Goal: Transaction & Acquisition: Purchase product/service

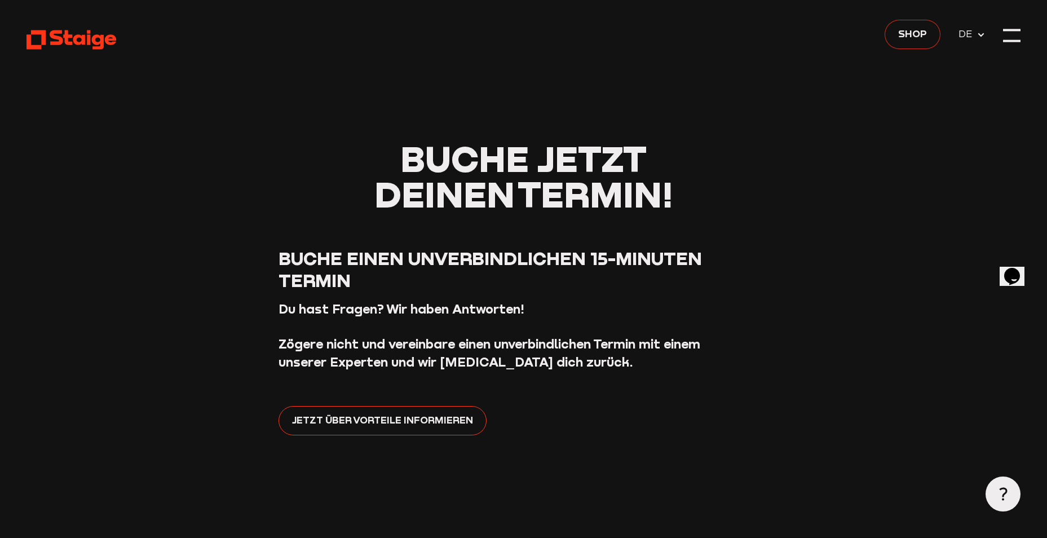
click at [903, 34] on span "Shop" at bounding box center [913, 33] width 29 height 15
click at [908, 33] on span "Shop" at bounding box center [913, 33] width 29 height 15
